Goal: Information Seeking & Learning: Learn about a topic

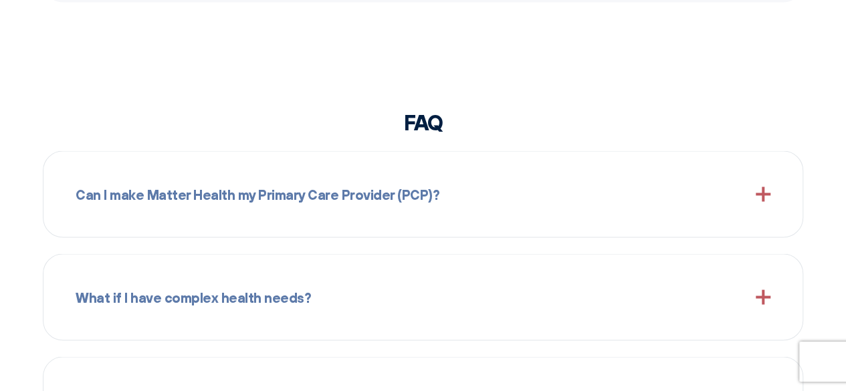
scroll to position [1214, 0]
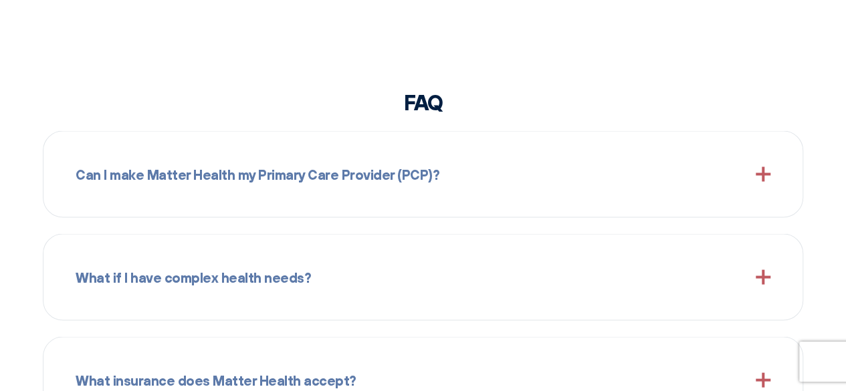
click at [154, 171] on span "Can I make Matter Health my Primary Care Provider (PCP)?" at bounding box center [258, 173] width 364 height 21
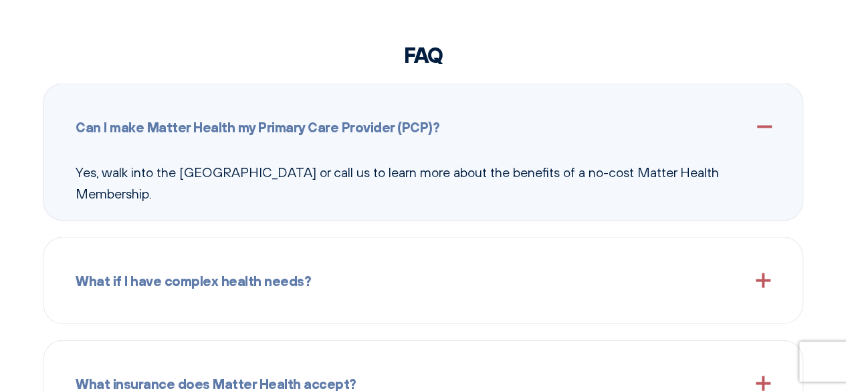
scroll to position [1348, 0]
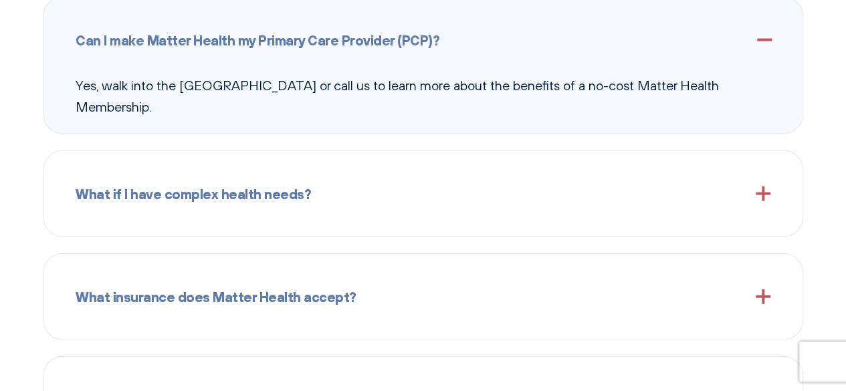
click at [147, 200] on span "What if I have complex health needs?" at bounding box center [194, 193] width 236 height 21
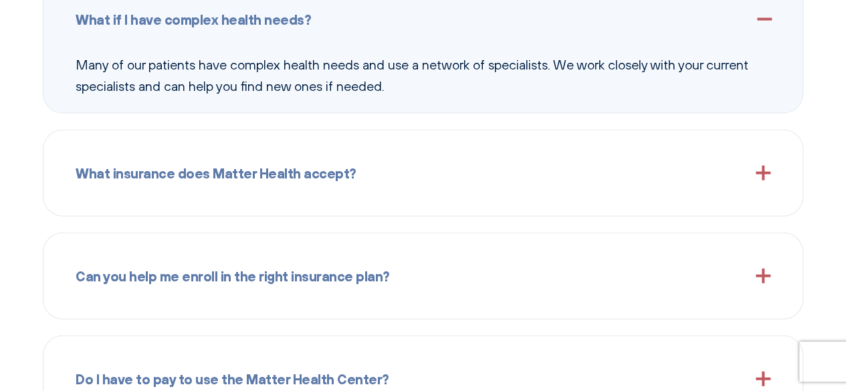
scroll to position [1482, 0]
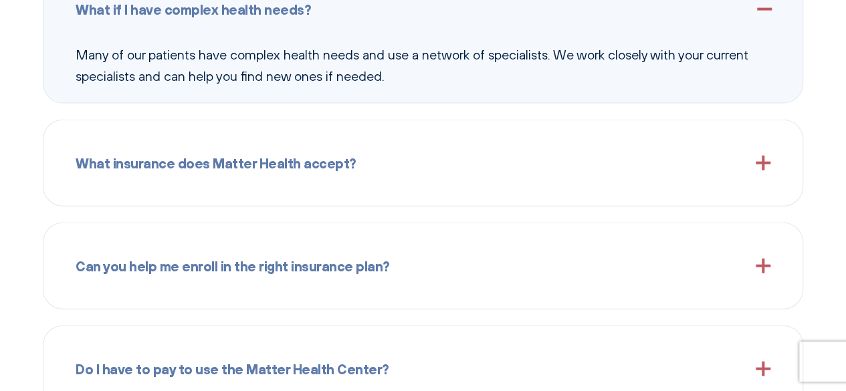
click at [154, 171] on span "What insurance does Matter Health accept?" at bounding box center [216, 163] width 281 height 21
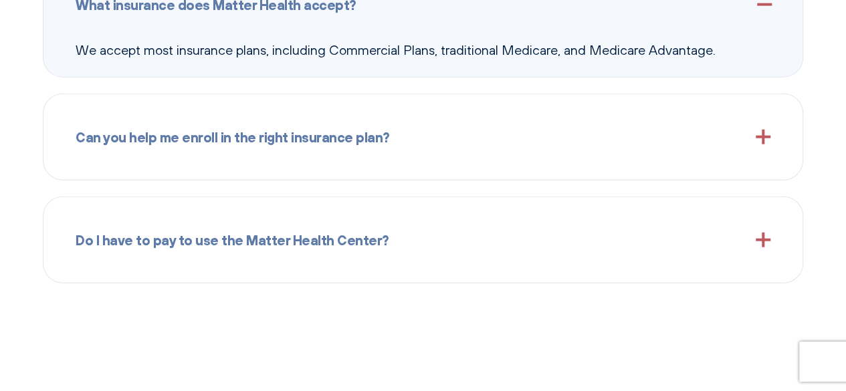
scroll to position [1616, 0]
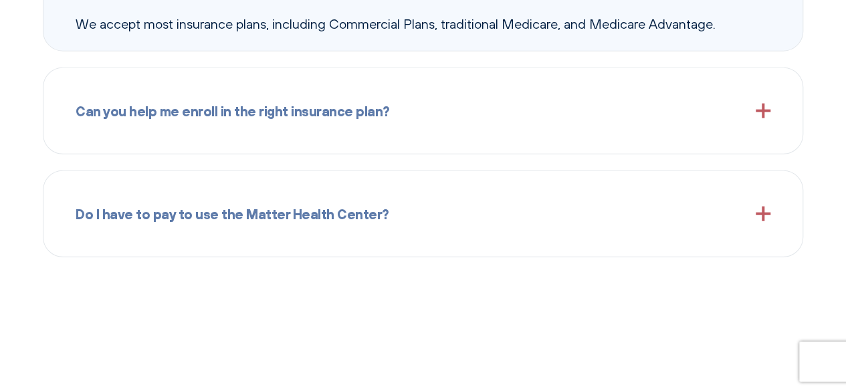
click at [158, 205] on span "Do I have to pay to use the Matter Health Center?" at bounding box center [233, 213] width 314 height 21
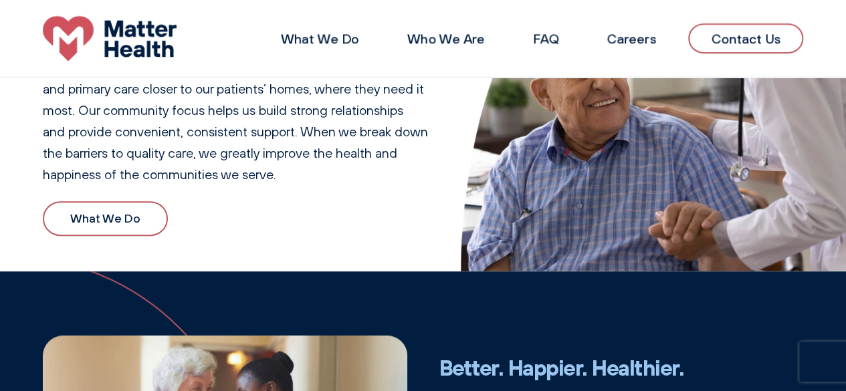
scroll to position [144, 0]
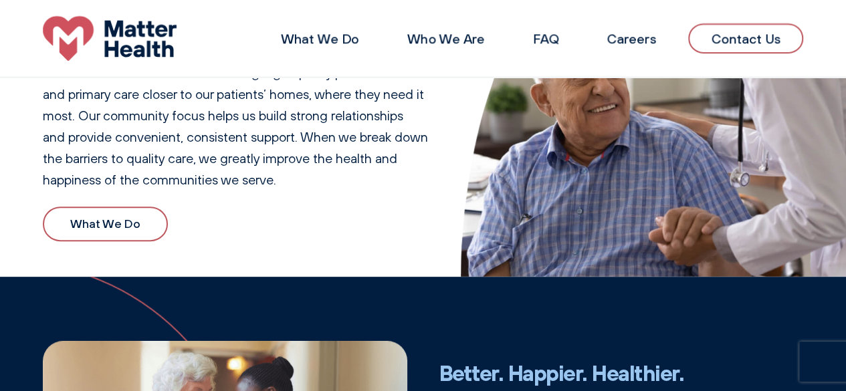
click at [113, 230] on link "What We Do" at bounding box center [105, 224] width 125 height 35
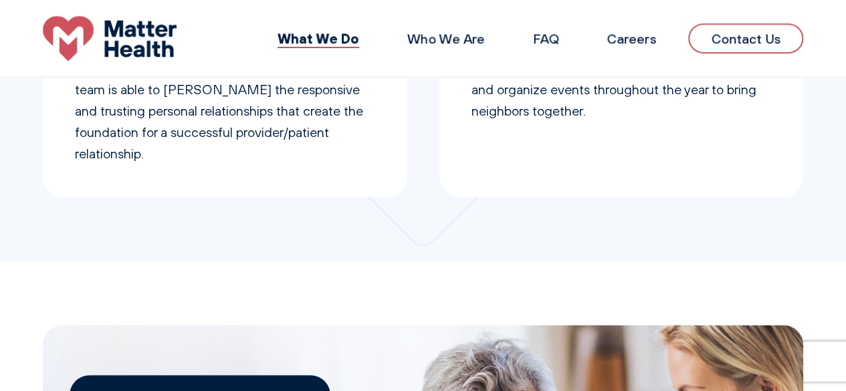
scroll to position [541, 0]
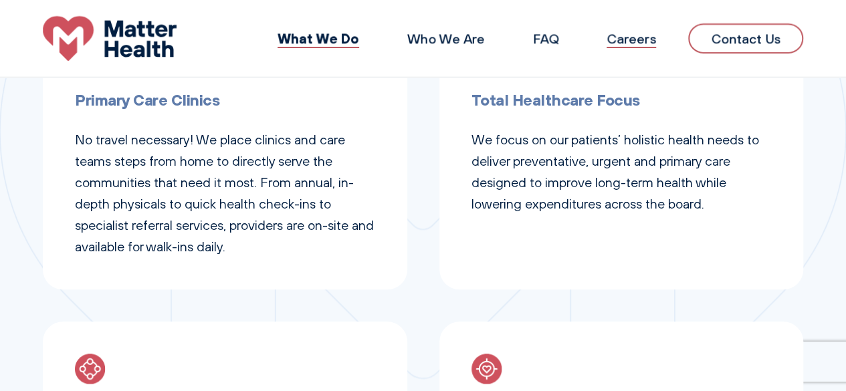
click at [626, 39] on link "Careers" at bounding box center [632, 38] width 50 height 17
